Goal: Transaction & Acquisition: Subscribe to service/newsletter

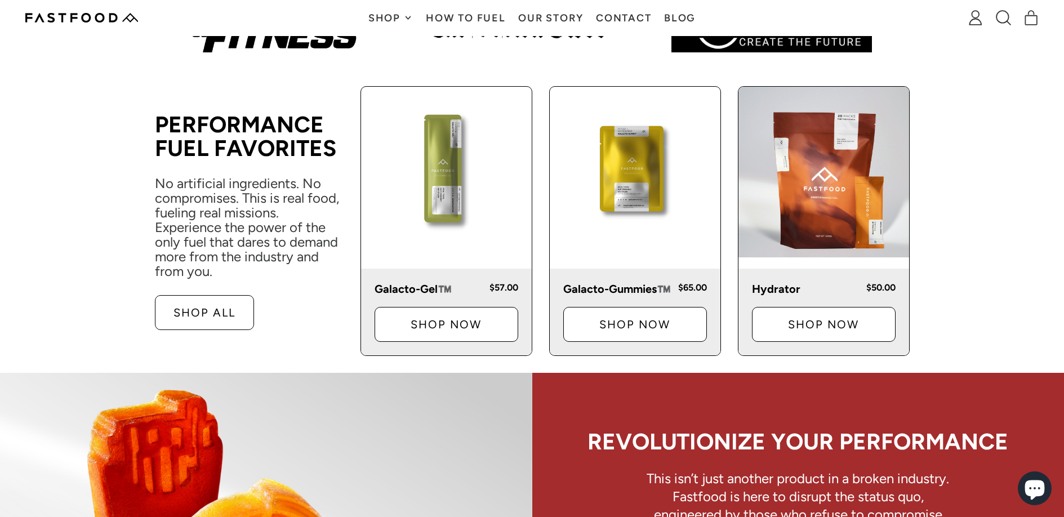
click at [610, 169] on img at bounding box center [635, 172] width 171 height 171
click at [632, 332] on link "Shop Now" at bounding box center [635, 324] width 144 height 35
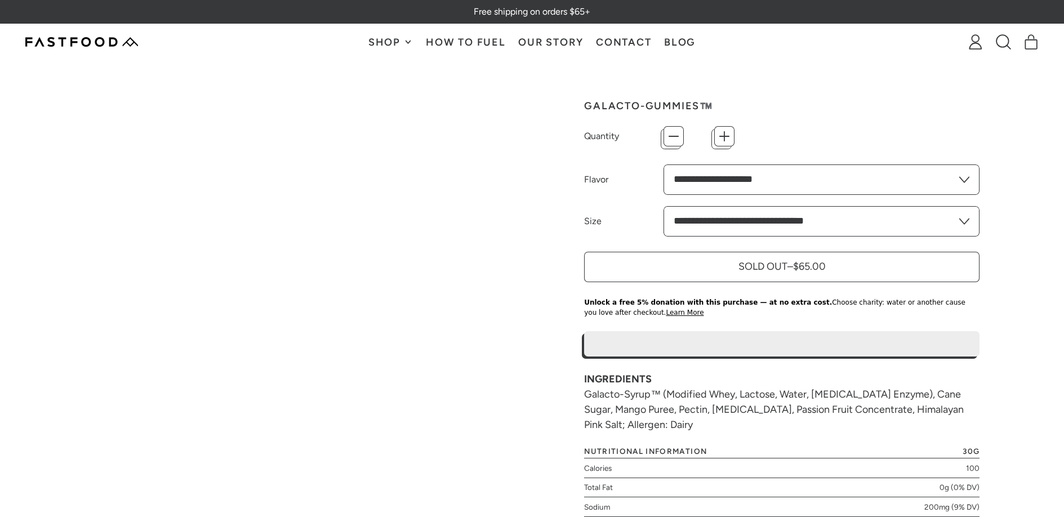
type input "*"
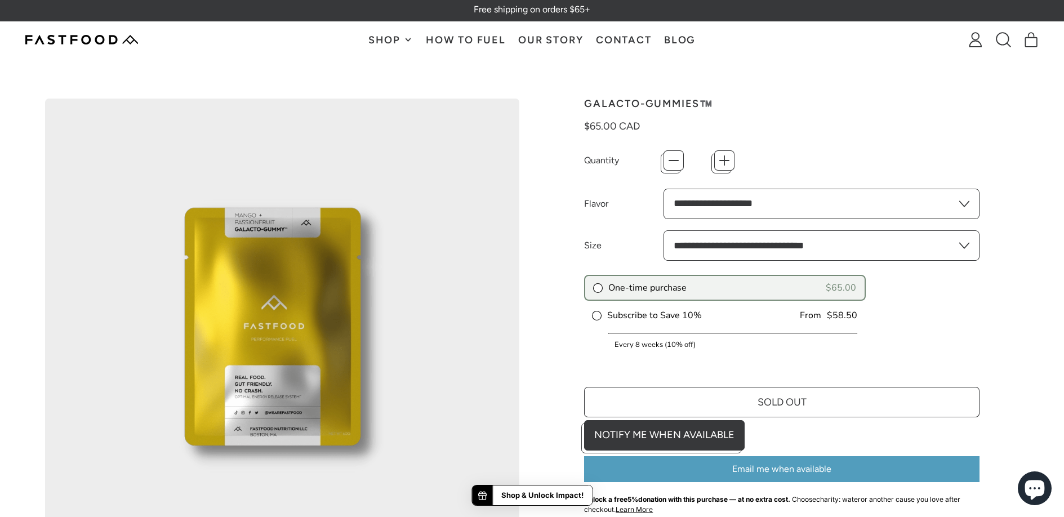
click at [658, 308] on div "Subscribe to Save 10% From $58.50 Every 2 weeks (10% off) Every 4 weeks (10% of…" at bounding box center [725, 339] width 282 height 71
click at [661, 317] on label "Subscribe to Save 10%" at bounding box center [646, 315] width 109 height 12
